Goal: Information Seeking & Learning: Learn about a topic

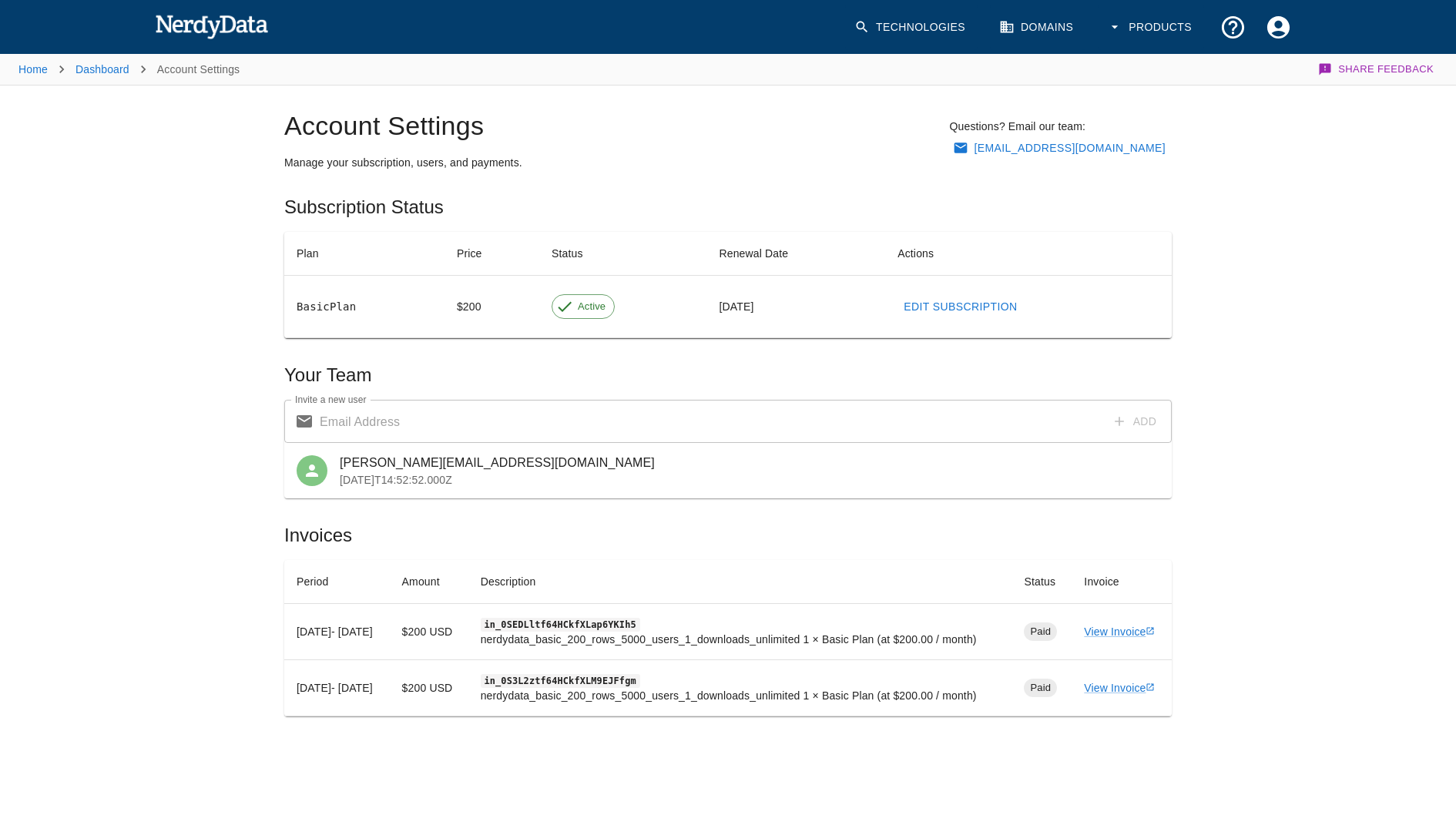
click at [162, 10] on div at bounding box center [214, 27] width 119 height 39
click at [173, 28] on img at bounding box center [211, 26] width 113 height 31
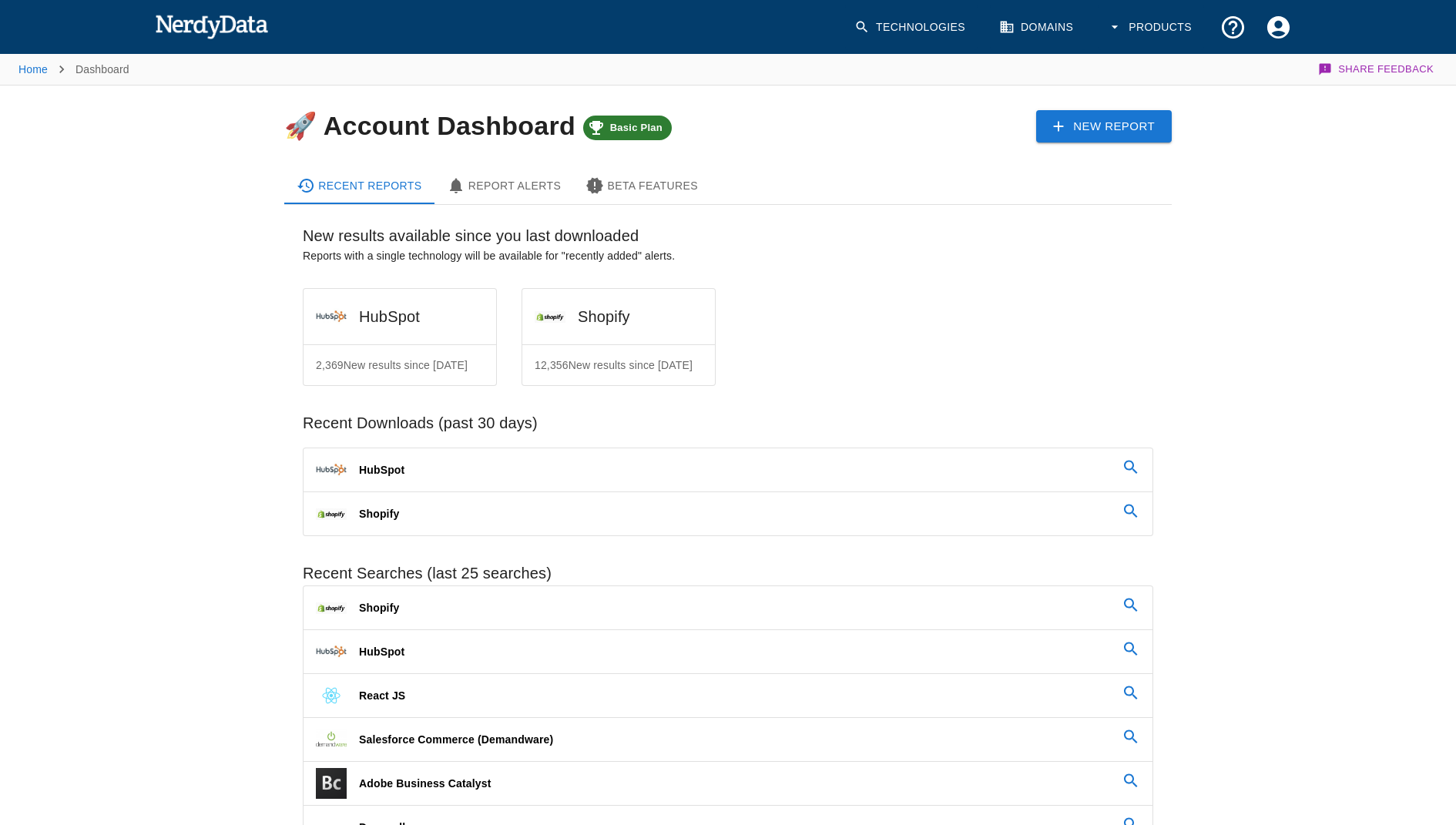
click at [179, 28] on img at bounding box center [211, 26] width 113 height 31
click at [31, 78] on nav "Home Dashboard" at bounding box center [74, 69] width 111 height 31
click at [31, 72] on link "Home" at bounding box center [33, 69] width 29 height 12
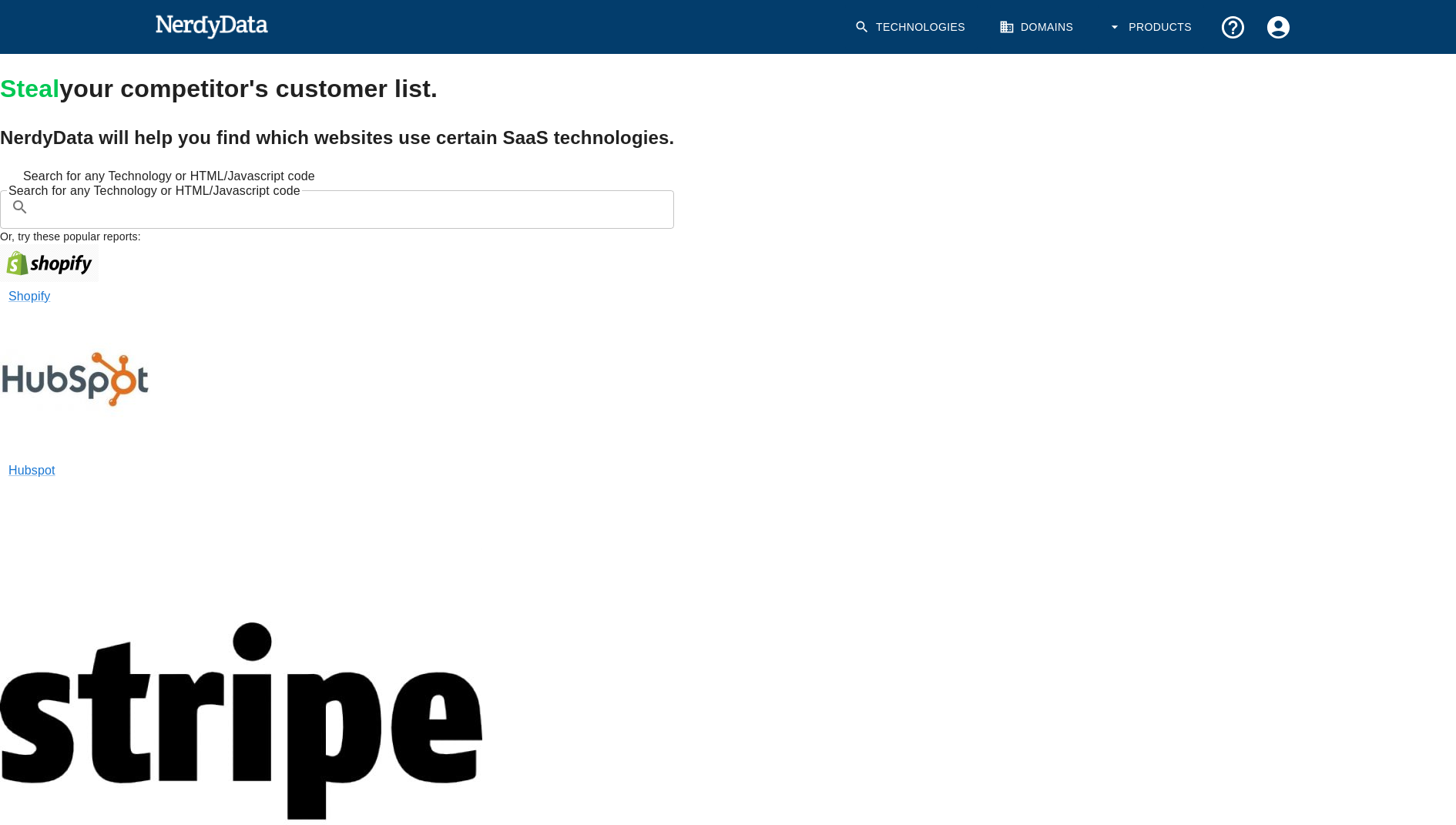
click at [232, 229] on input "Search for any Technology or HTML/Javascript code" at bounding box center [349, 207] width 628 height 43
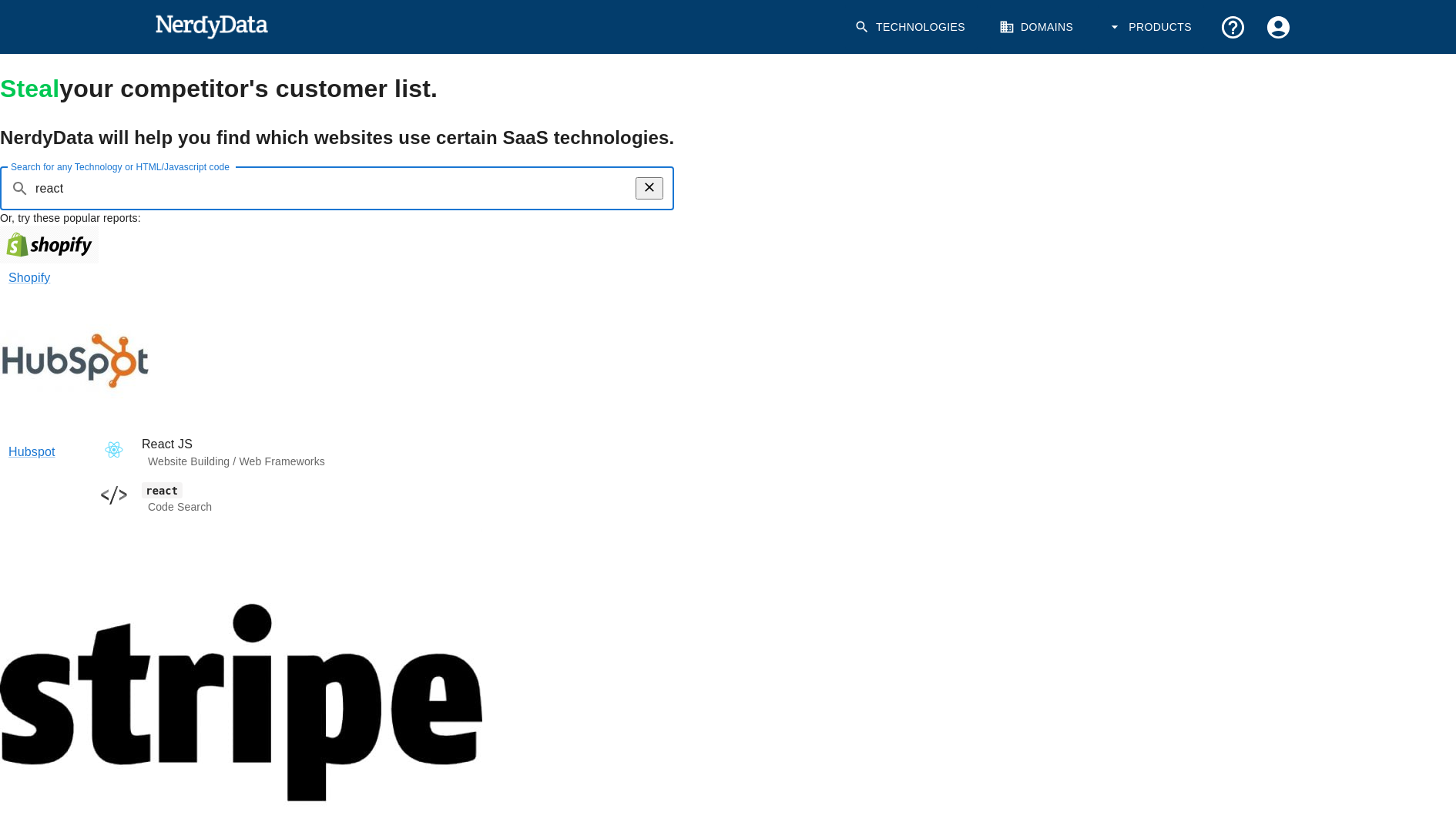
click at [192, 445] on span "React JS" at bounding box center [401, 444] width 518 height 19
type input "react"
